Goal: Check status: Check status

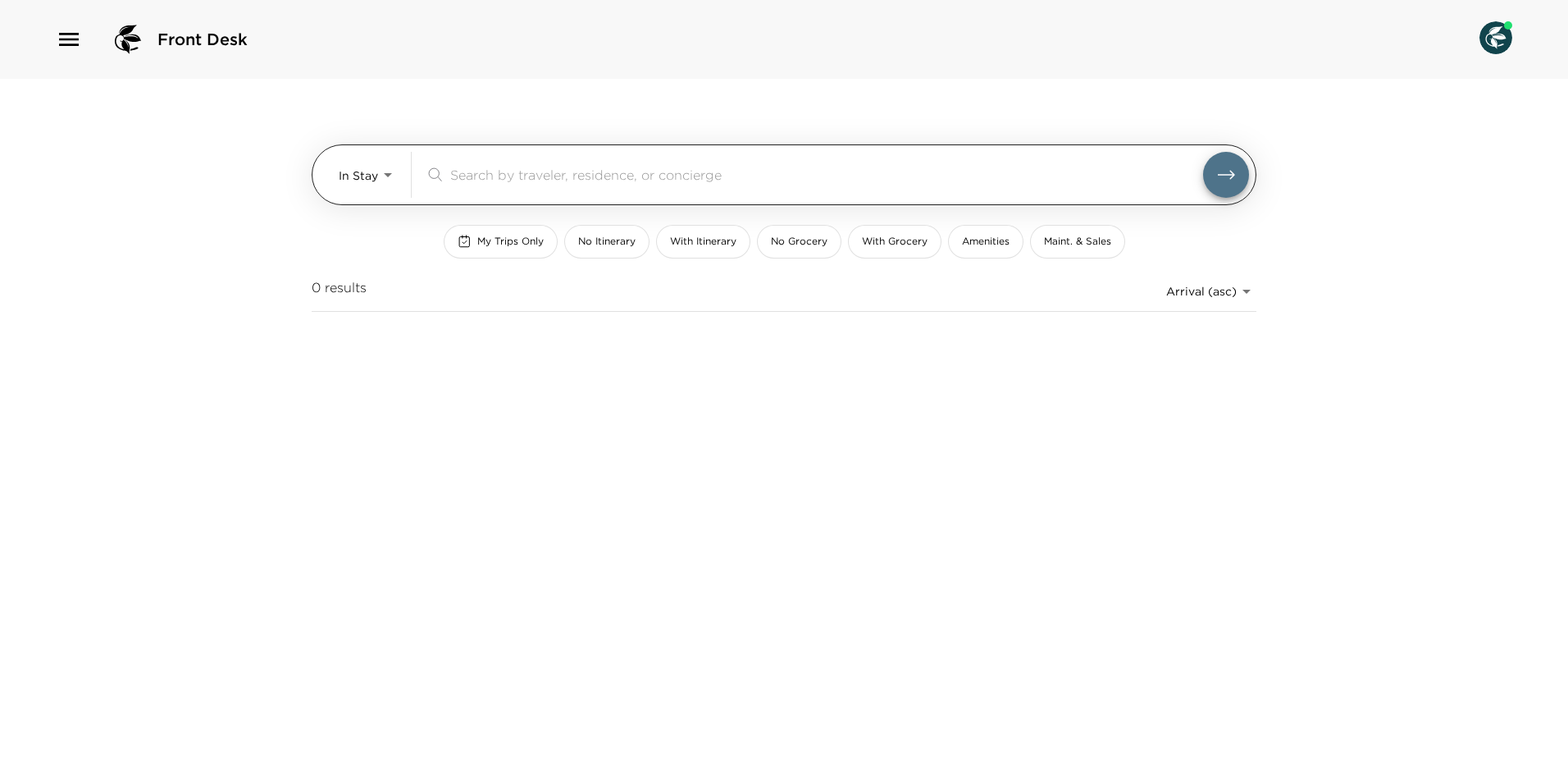
click at [563, 162] on div "​" at bounding box center [837, 175] width 824 height 46
click at [567, 183] on input "search" at bounding box center [826, 174] width 753 height 19
type input "[PERSON_NAME]"
click at [1203, 152] on button "submit" at bounding box center [1226, 175] width 46 height 46
click at [1228, 169] on icon "submit" at bounding box center [1226, 174] width 20 height 20
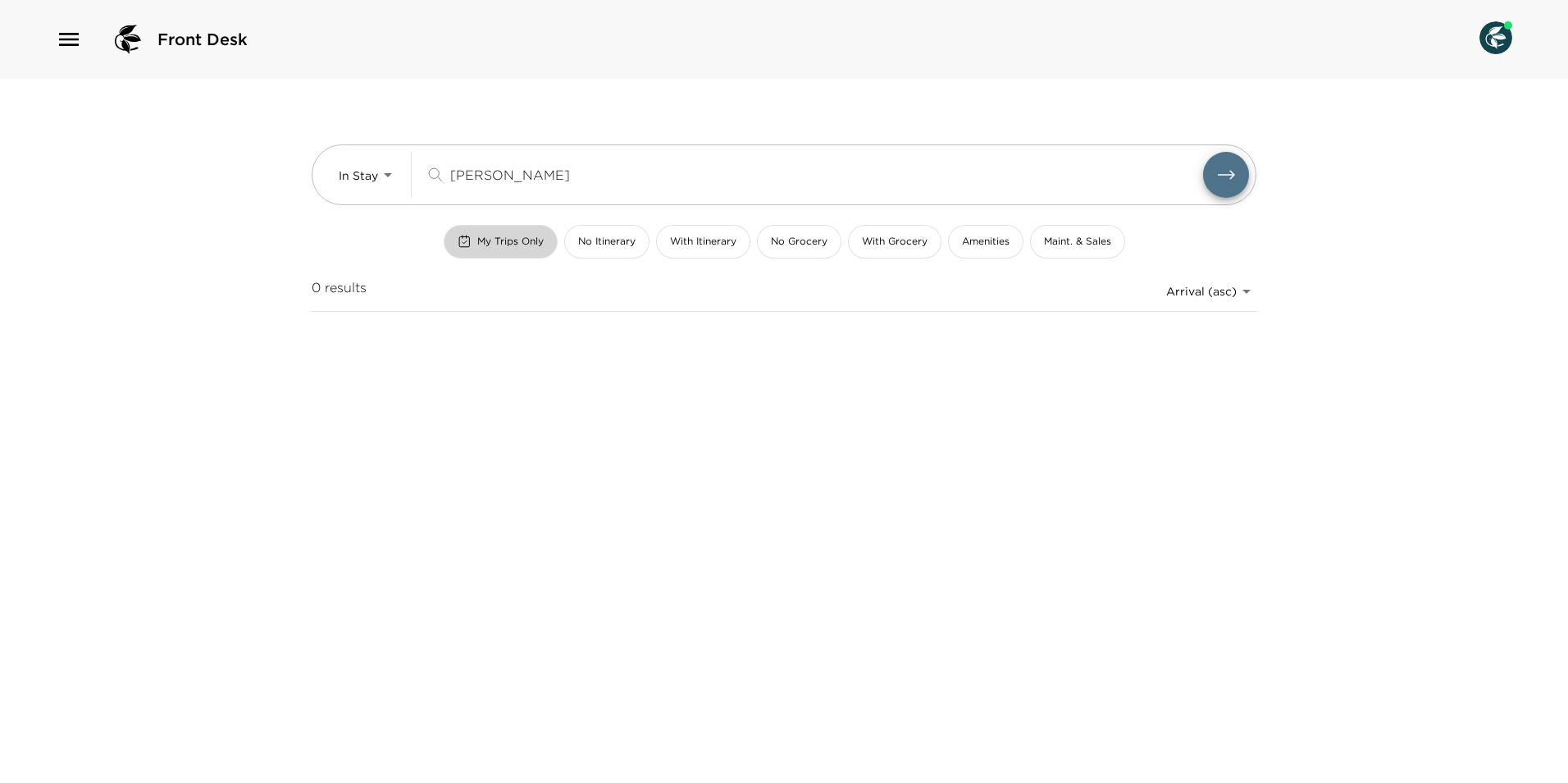
click at [537, 245] on span "My Trips Only" at bounding box center [511, 242] width 67 height 14
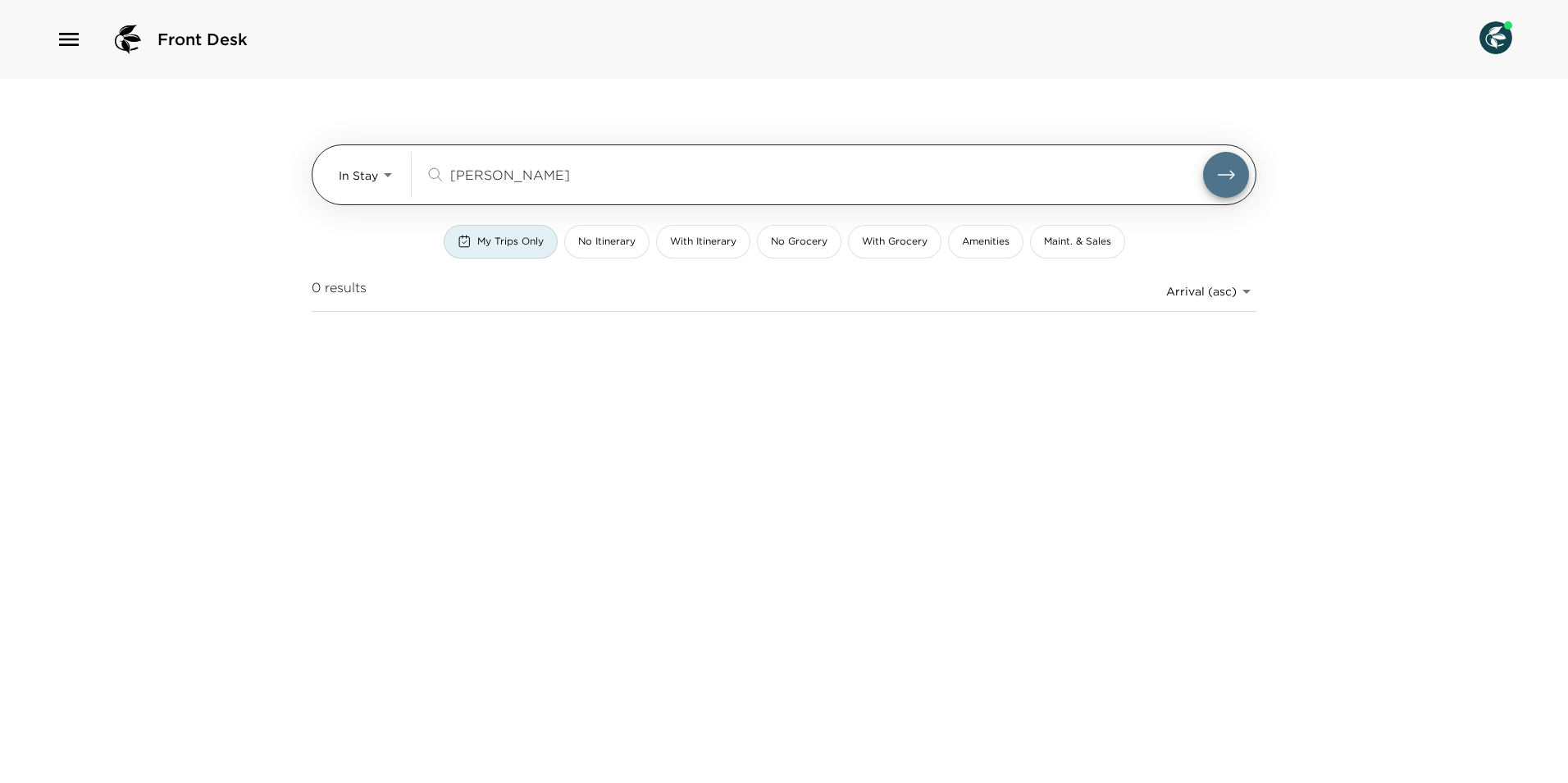
click at [532, 175] on input "[PERSON_NAME]" at bounding box center [826, 174] width 753 height 19
click at [396, 171] on body "Front Desk In Stay In-Stay [PERSON_NAME] ​ My Trips Only No Itinerary With Itin…" at bounding box center [784, 391] width 1568 height 783
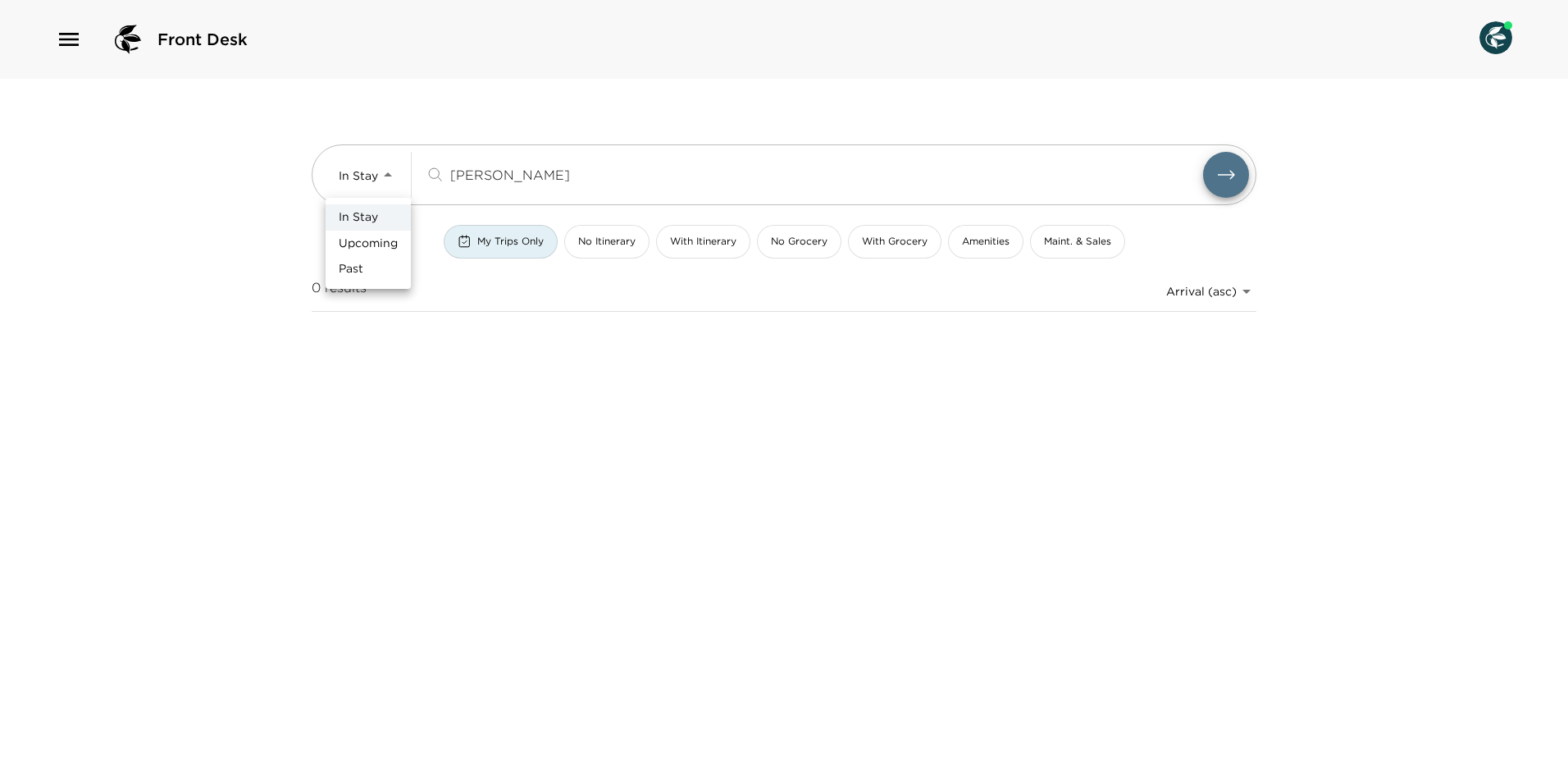
click at [368, 246] on span "Upcoming" at bounding box center [368, 244] width 59 height 16
type input "Upcoming"
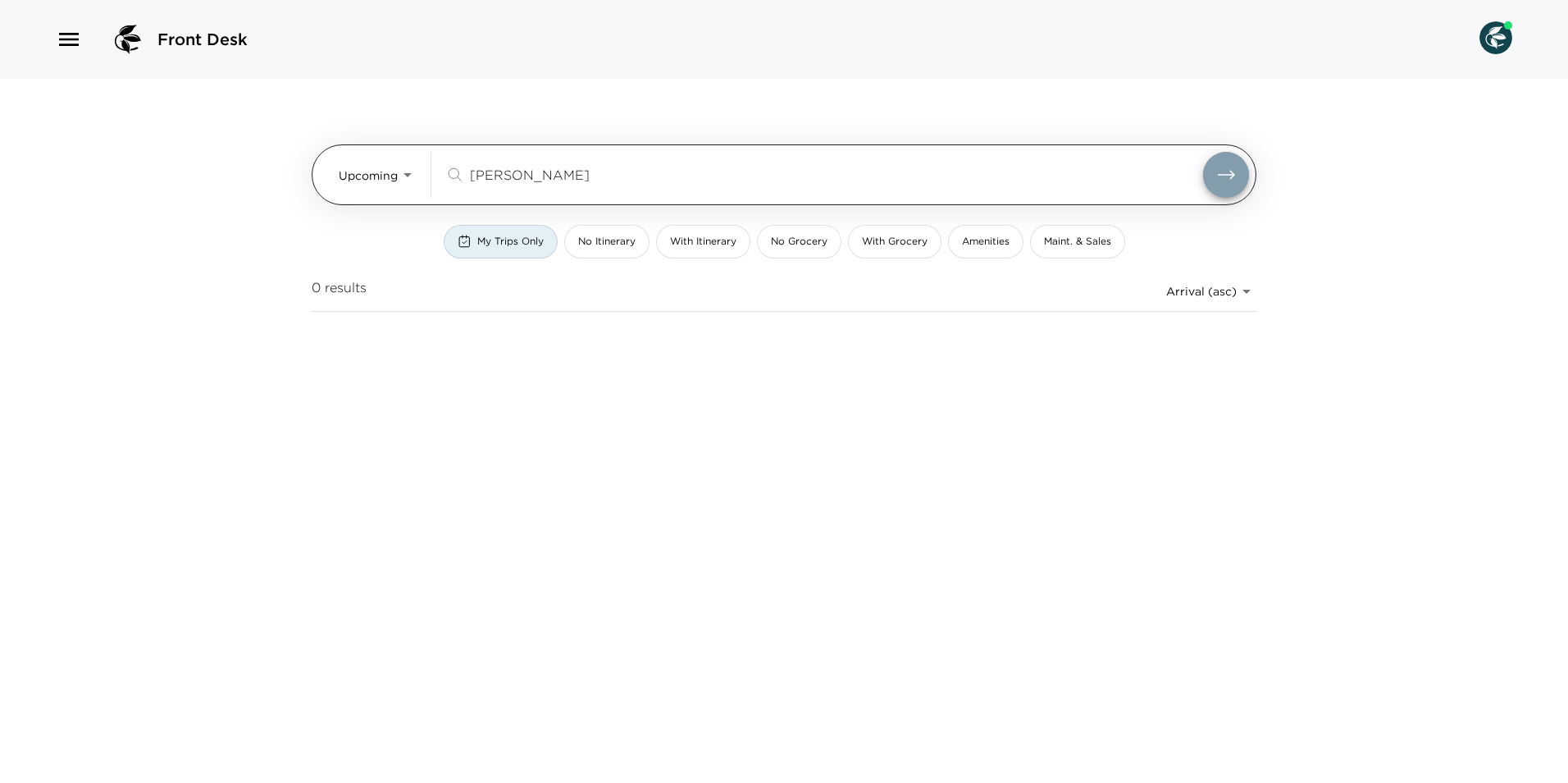
click at [1216, 175] on icon "submit" at bounding box center [1226, 174] width 20 height 20
click at [679, 169] on input "[PERSON_NAME]" at bounding box center [836, 174] width 733 height 19
click at [1226, 176] on icon "submit" at bounding box center [1226, 174] width 20 height 20
